Goal: Information Seeking & Learning: Learn about a topic

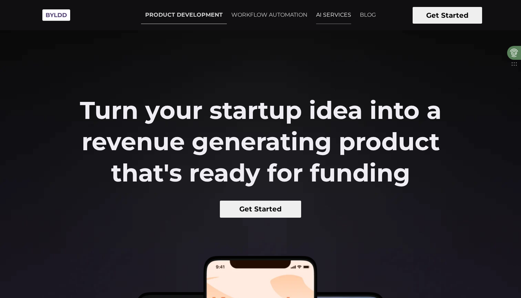
click at [332, 17] on link "AI SERVICES" at bounding box center [333, 14] width 43 height 17
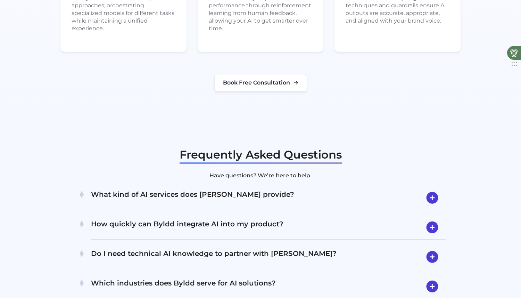
scroll to position [1311, 0]
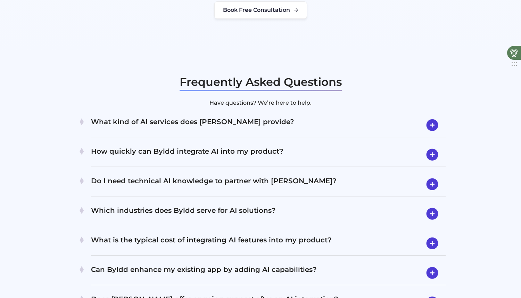
click at [311, 116] on h4 "What kind of AI services does Byldd provide?" at bounding box center [268, 125] width 355 height 18
